Goal: Information Seeking & Learning: Learn about a topic

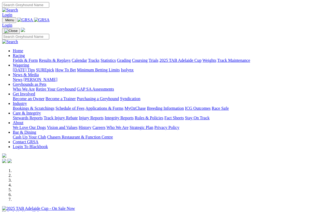
click at [25, 53] on link "Racing" at bounding box center [19, 55] width 12 height 5
click at [71, 58] on link "Results & Replays" at bounding box center [55, 60] width 32 height 5
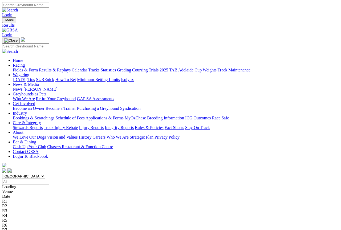
scroll to position [1, 0]
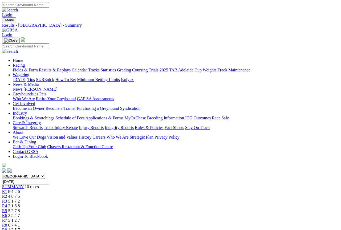
scroll to position [0, 17]
click at [13, 68] on link "Fields & Form" at bounding box center [25, 70] width 25 height 5
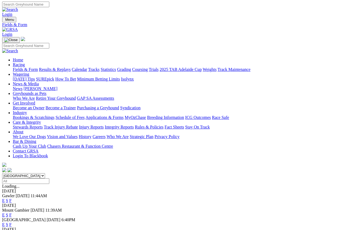
scroll to position [1, 0]
click at [12, 198] on link "F" at bounding box center [10, 200] width 2 height 5
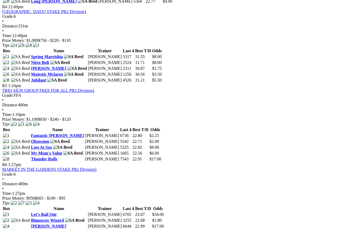
scroll to position [496, 0]
